Goal: Information Seeking & Learning: Learn about a topic

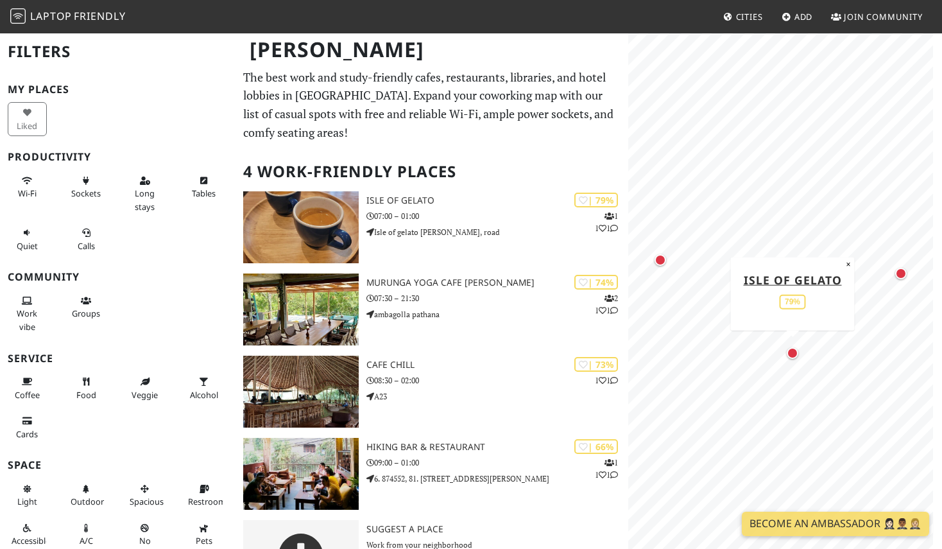
click at [485, 108] on p "The best work and study-friendly cafes, restaurants, libraries, and hotel lobbi…" at bounding box center [431, 105] width 377 height 74
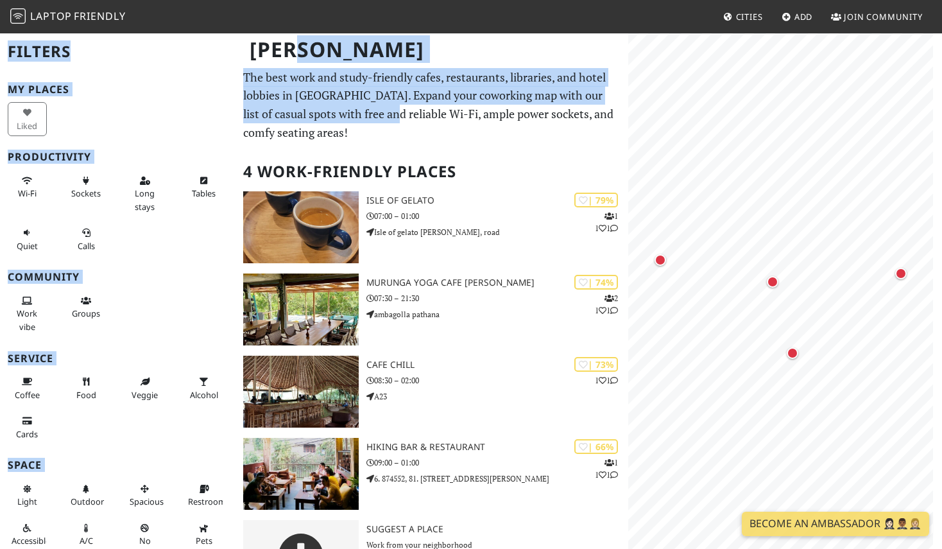
drag, startPoint x: 369, startPoint y: 74, endPoint x: 369, endPoint y: 107, distance: 32.1
click at [369, 107] on div "Ella Filters My Places Liked Productivity Wi-Fi Sockets Long stays Tables Quiet…" at bounding box center [471, 317] width 942 height 570
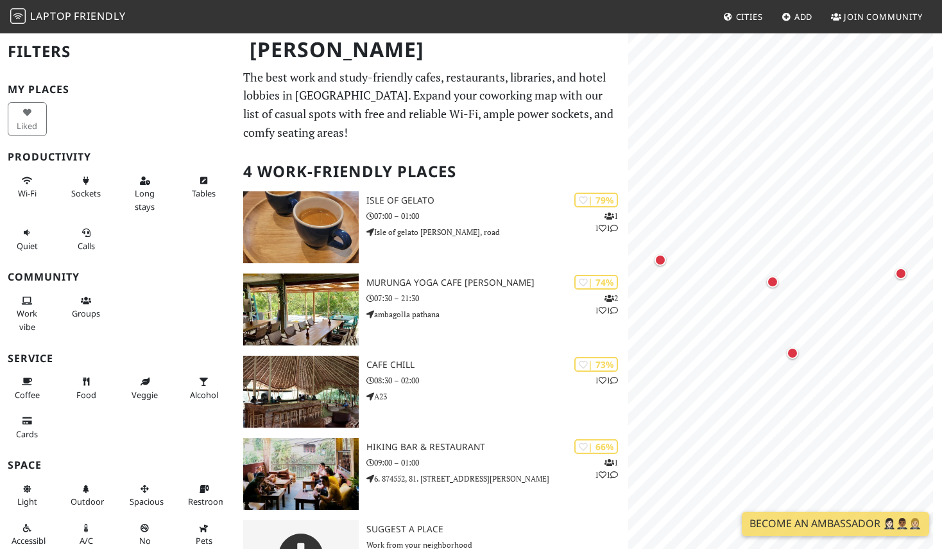
click at [383, 139] on p "The best work and study-friendly cafes, restaurants, libraries, and hotel lobbi…" at bounding box center [431, 105] width 377 height 74
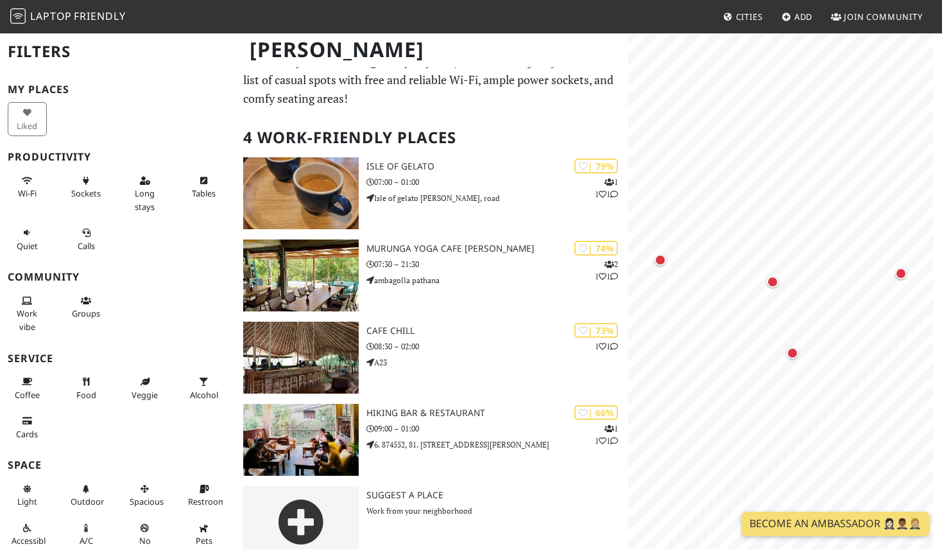
scroll to position [53, 0]
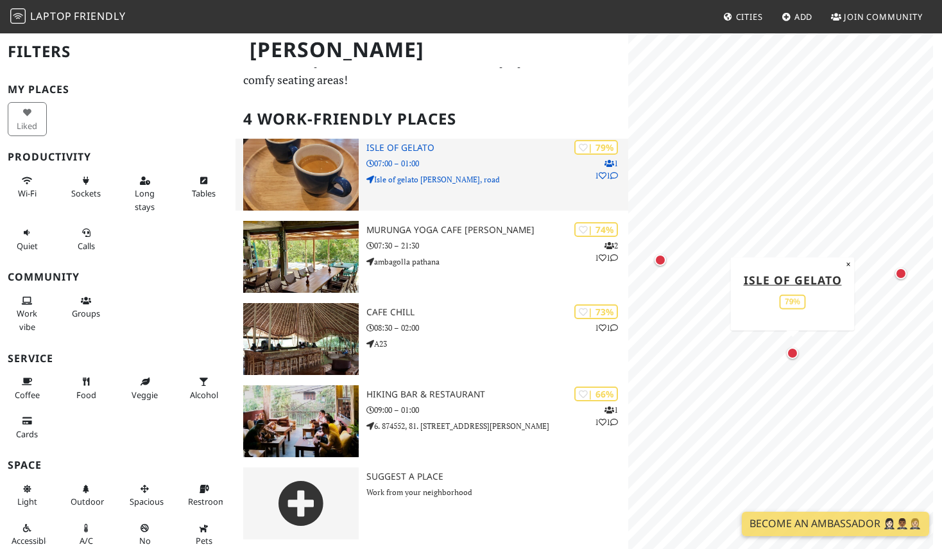
click at [476, 159] on p "07:00 – 01:00" at bounding box center [498, 163] width 262 height 12
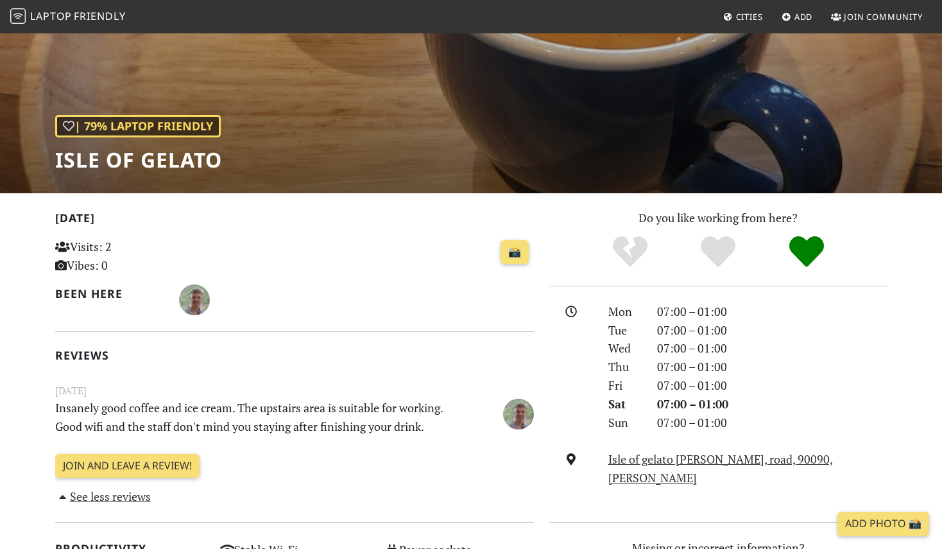
scroll to position [128, 0]
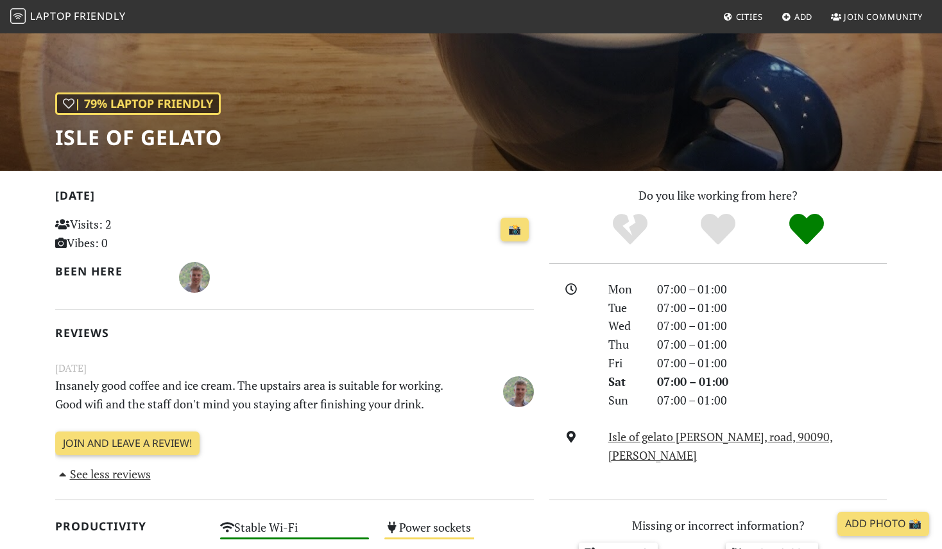
drag, startPoint x: 278, startPoint y: 386, endPoint x: 328, endPoint y: 393, distance: 50.6
click at [328, 393] on p "Insanely good coffee and ice cream. The upstairs area is suitable for working. …" at bounding box center [254, 394] width 412 height 37
drag, startPoint x: 331, startPoint y: 381, endPoint x: 403, endPoint y: 383, distance: 71.9
click at [403, 383] on p "Insanely good coffee and ice cream. The upstairs area is suitable for working. …" at bounding box center [254, 394] width 412 height 37
click at [274, 385] on p "Insanely good coffee and ice cream. The upstairs area is suitable for working. …" at bounding box center [254, 394] width 412 height 37
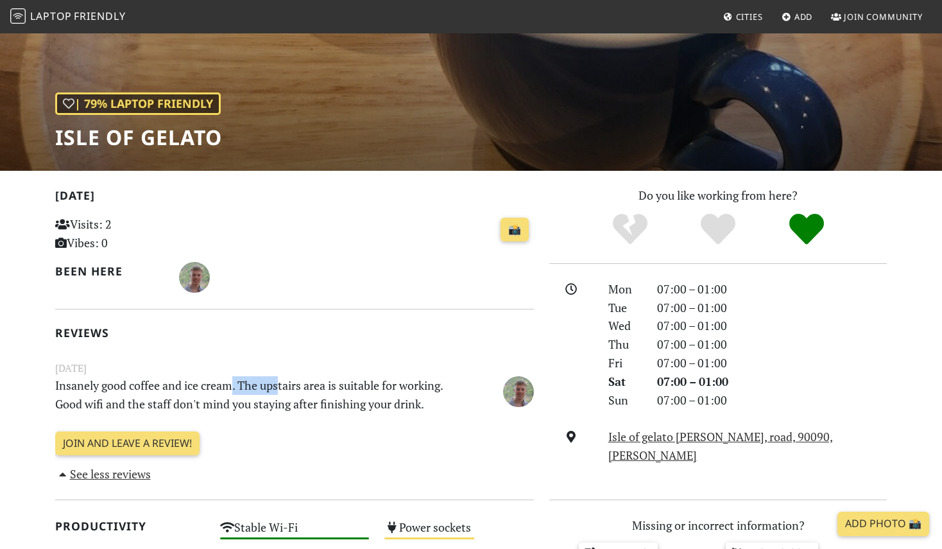
drag, startPoint x: 234, startPoint y: 385, endPoint x: 279, endPoint y: 386, distance: 44.9
click at [279, 386] on p "Insanely good coffee and ice cream. The upstairs area is suitable for working. …" at bounding box center [254, 394] width 412 height 37
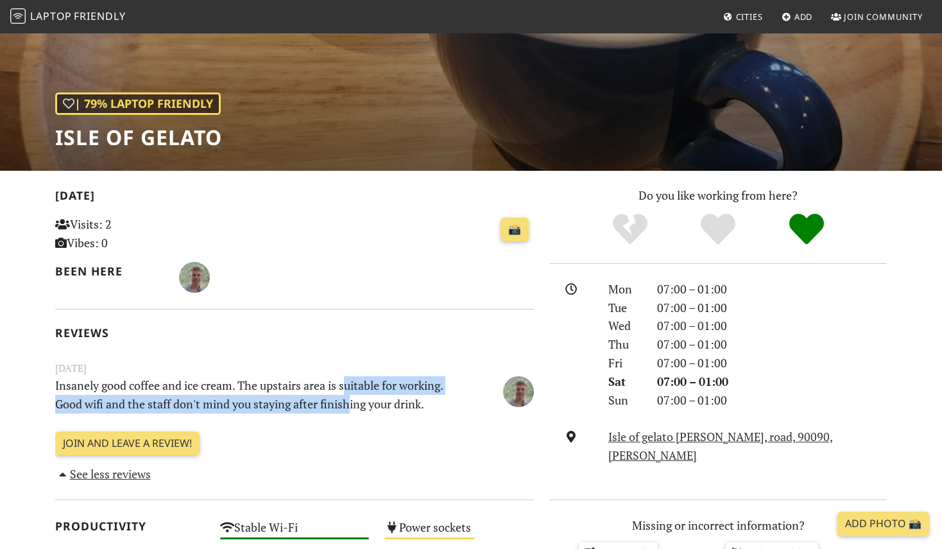
click at [351, 395] on p "Insanely good coffee and ice cream. The upstairs area is suitable for working. …" at bounding box center [254, 394] width 412 height 37
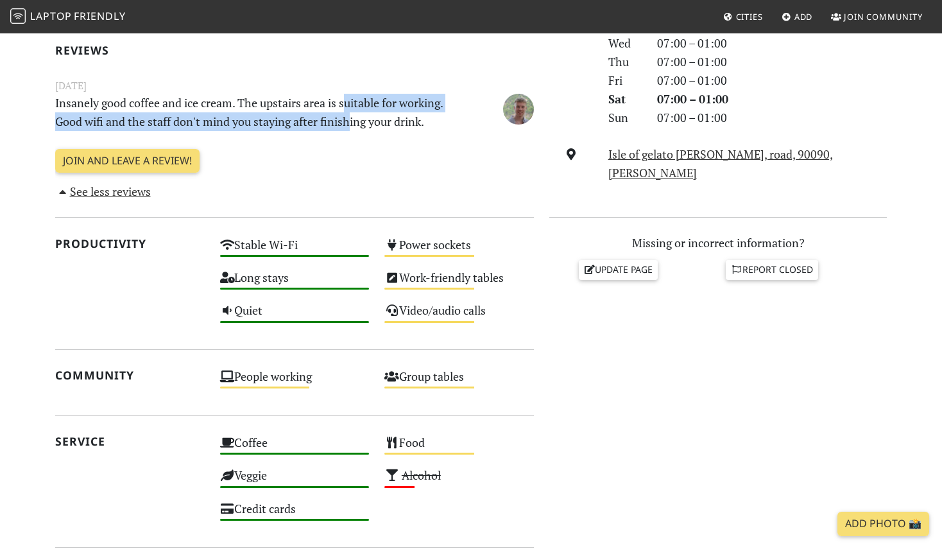
scroll to position [0, 0]
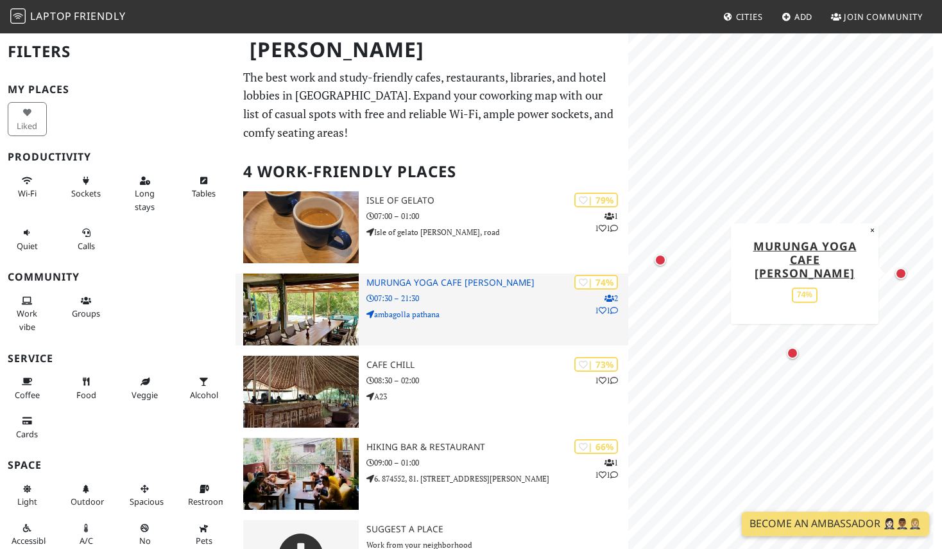
click at [461, 310] on p "ambagolla pathana" at bounding box center [498, 314] width 262 height 12
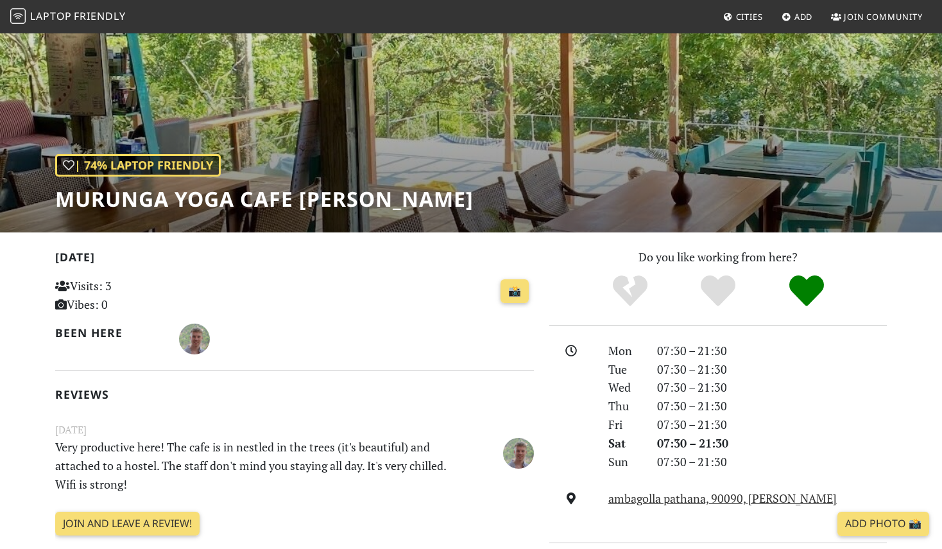
scroll to position [128, 0]
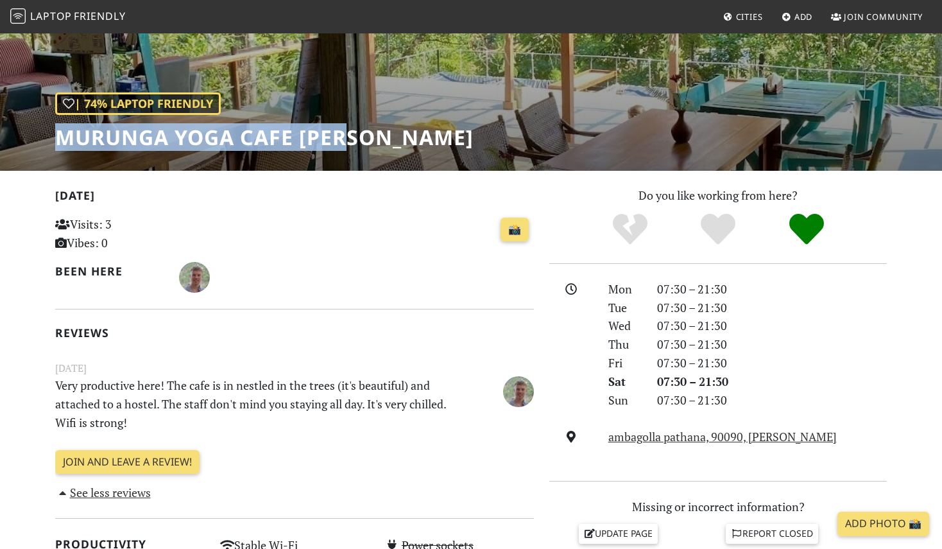
drag, startPoint x: 354, startPoint y: 135, endPoint x: 60, endPoint y: 140, distance: 294.7
click at [60, 140] on div "| 74% Laptop Friendly Murunga Yoga Cafe [PERSON_NAME]" at bounding box center [471, 37] width 942 height 267
copy h1 "Murunga Yoga Cafe [PERSON_NAME]"
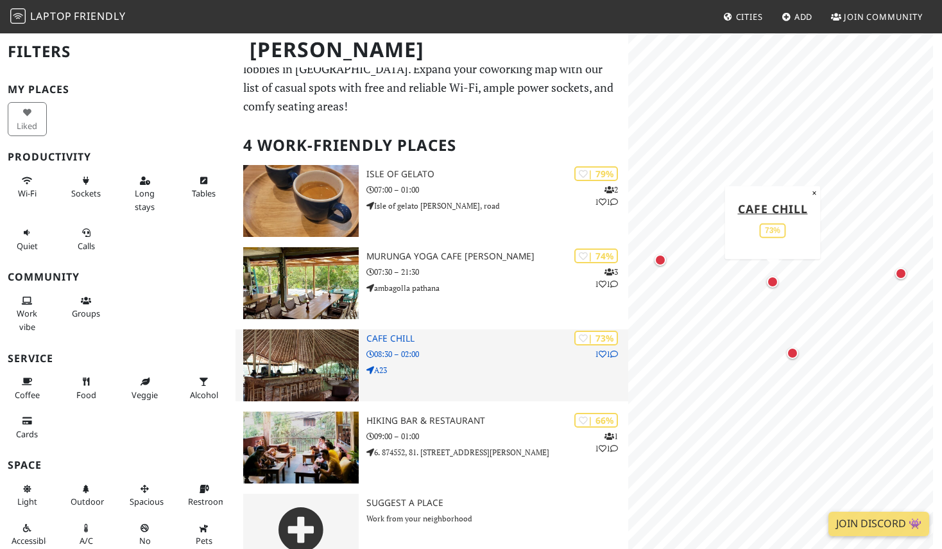
scroll to position [53, 0]
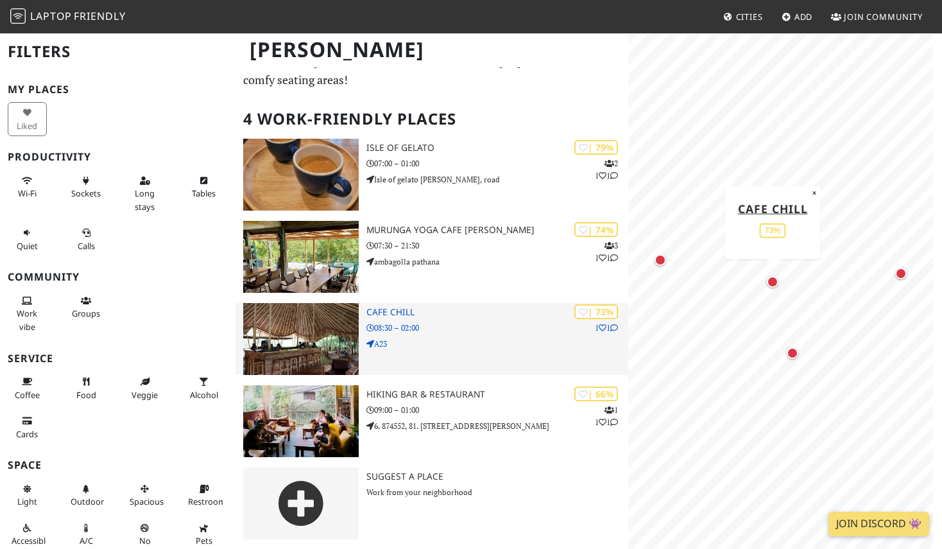
click at [404, 308] on h3 "Cafe Chill" at bounding box center [498, 312] width 262 height 11
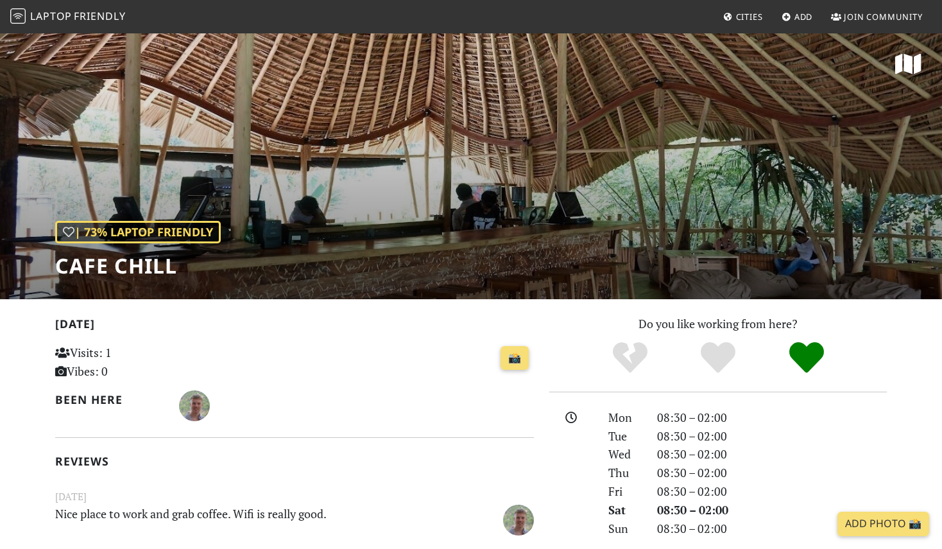
click at [741, 26] on link "Cities" at bounding box center [743, 16] width 50 height 23
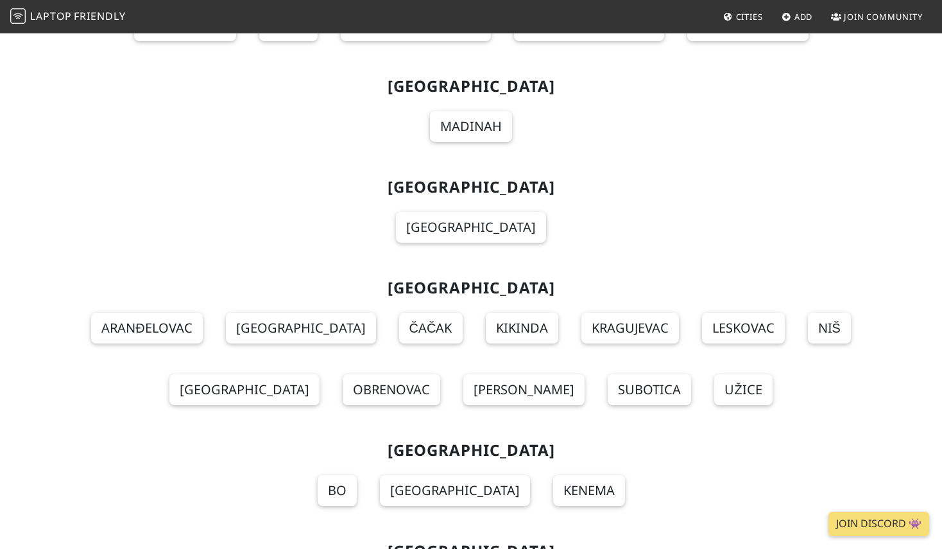
scroll to position [12005, 0]
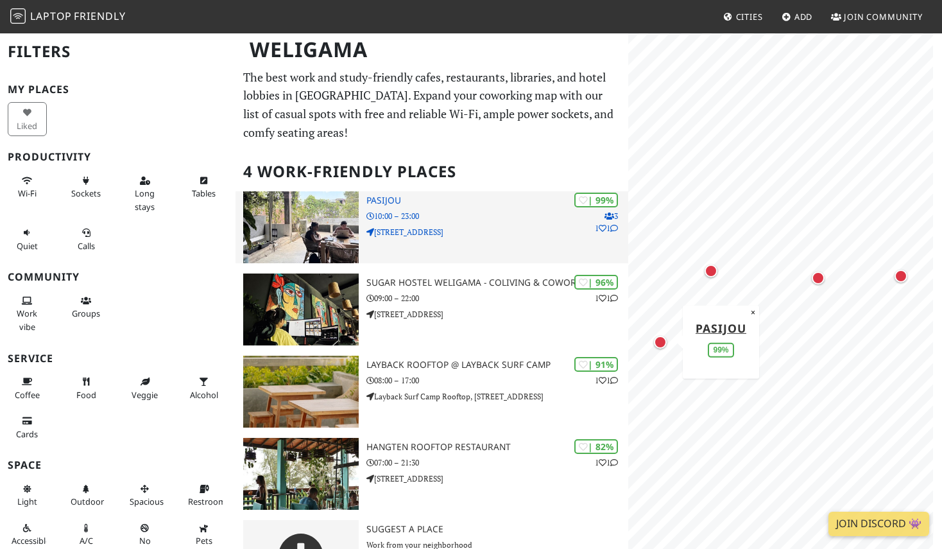
click at [465, 214] on p "10:00 – 23:00" at bounding box center [498, 216] width 262 height 12
click at [369, 198] on h3 "Pasijou" at bounding box center [498, 200] width 262 height 11
click at [400, 213] on p "10:00 – 23:00" at bounding box center [498, 216] width 262 height 12
click at [392, 214] on p "10:00 – 23:00" at bounding box center [498, 216] width 262 height 12
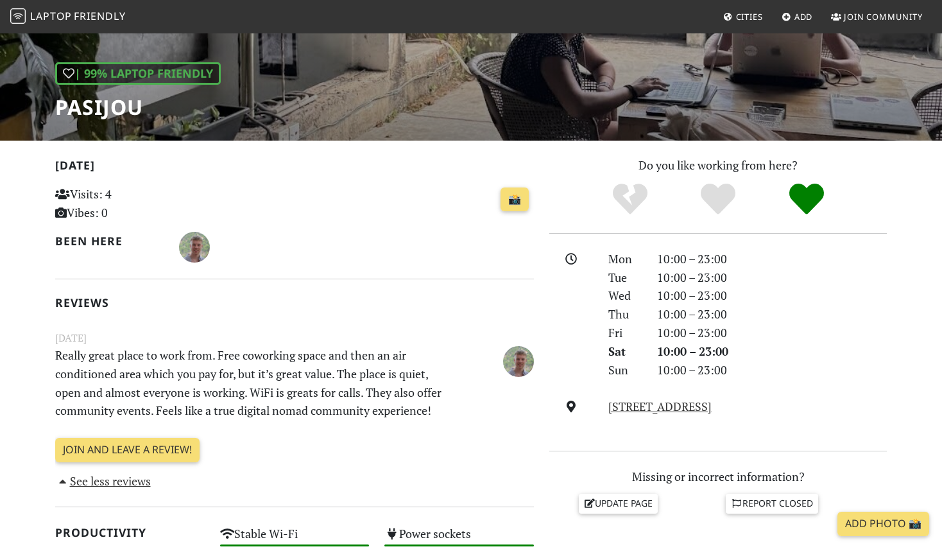
scroll to position [193, 0]
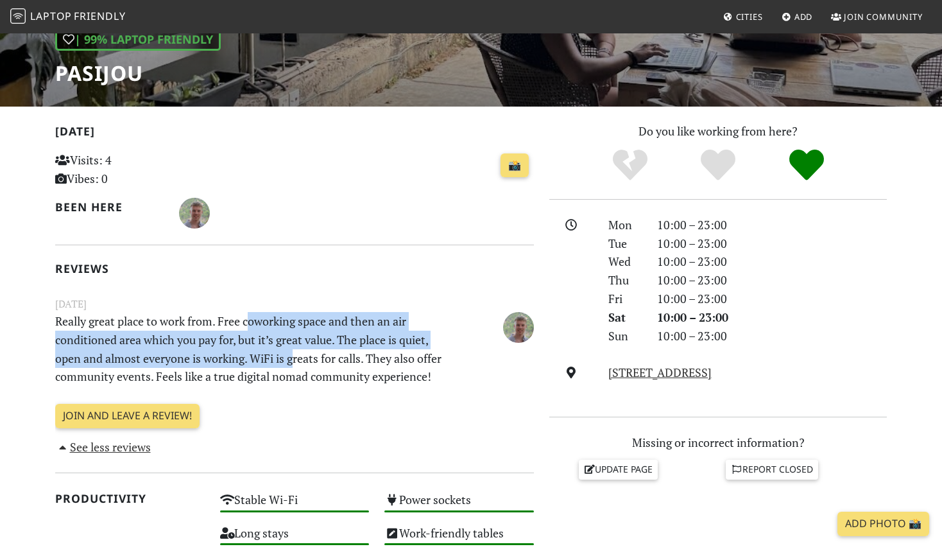
drag, startPoint x: 250, startPoint y: 320, endPoint x: 296, endPoint y: 361, distance: 60.9
click at [296, 361] on p "Really great place to work from. Free coworking space and then an air condition…" at bounding box center [254, 349] width 412 height 74
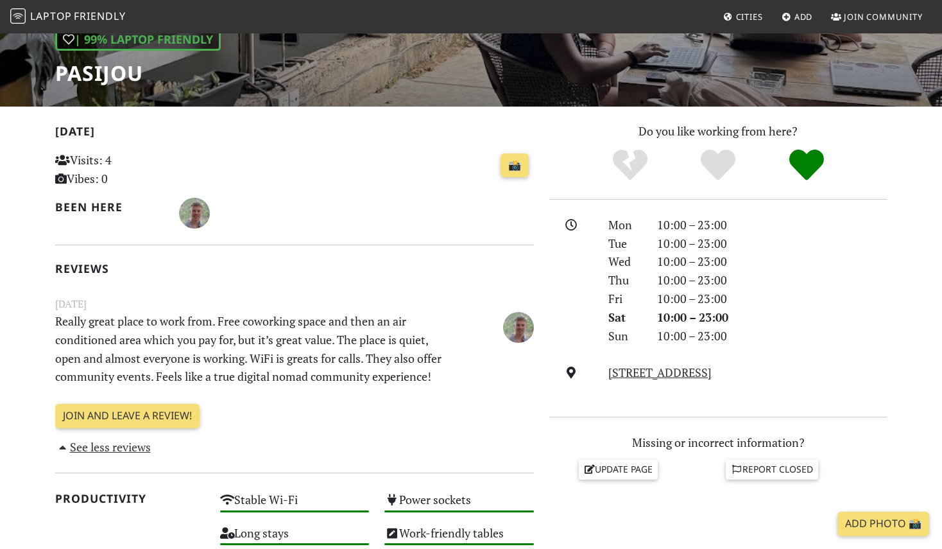
click at [245, 385] on p "Really great place to work from. Free coworking space and then an air condition…" at bounding box center [254, 349] width 412 height 74
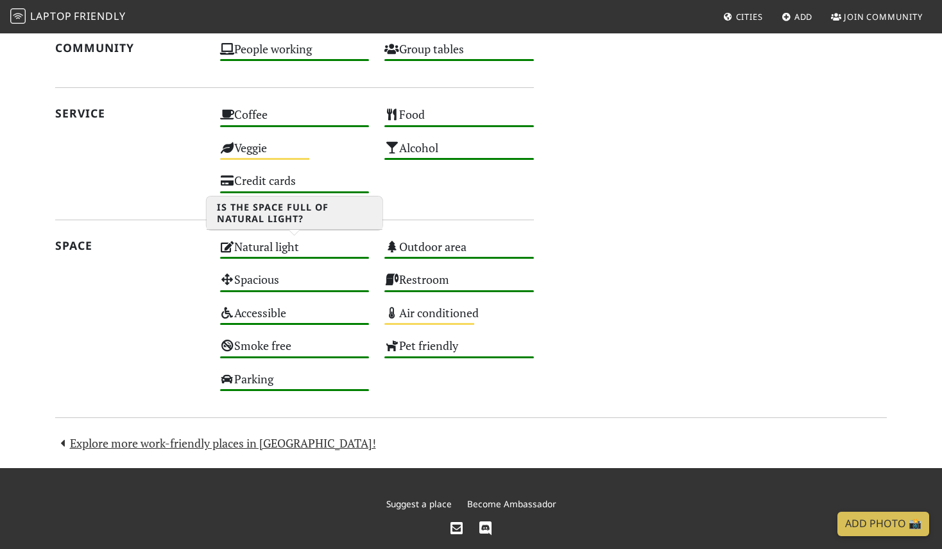
scroll to position [815, 0]
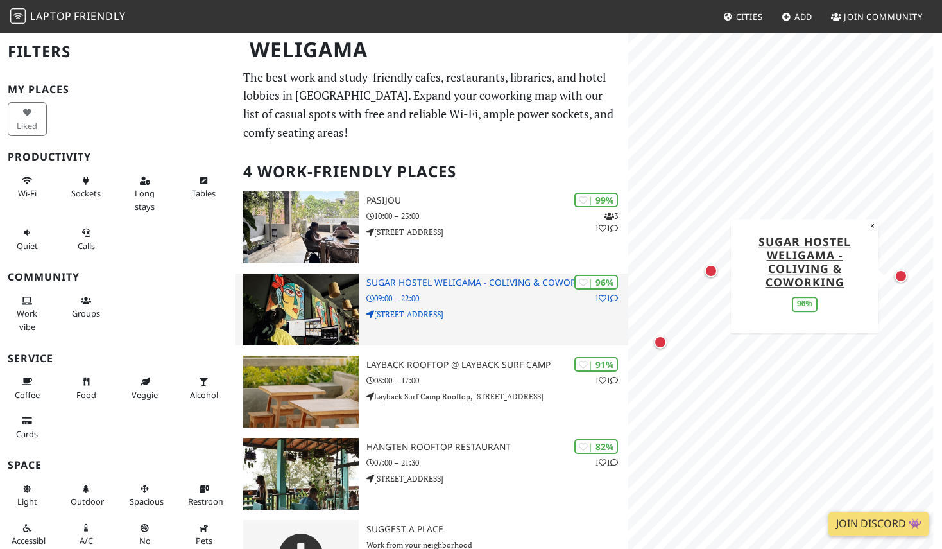
click at [519, 322] on div "| 96% 1 1 Sugar Hostel Weligama - Coliving & Coworking 09:00 – 22:00 [STREET_AD…" at bounding box center [498, 309] width 262 height 72
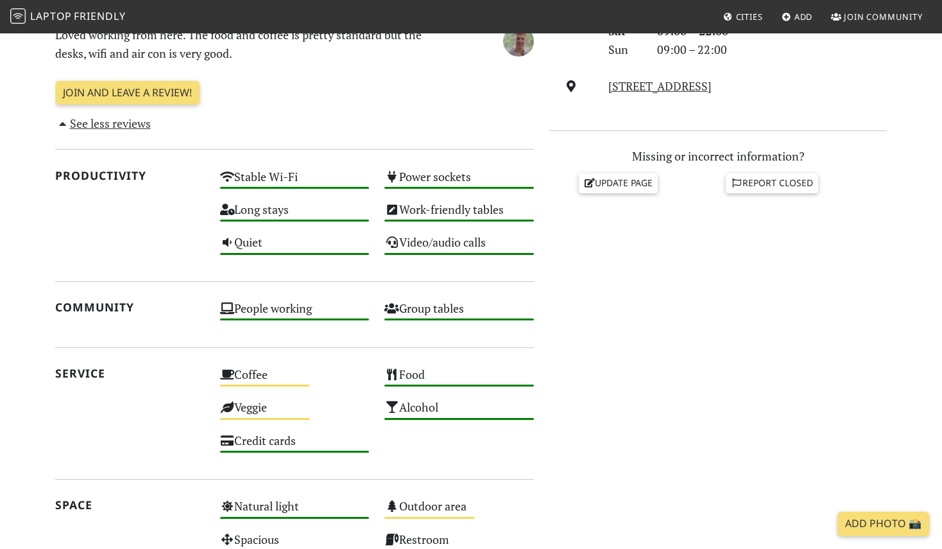
scroll to position [706, 0]
